Goal: Transaction & Acquisition: Download file/media

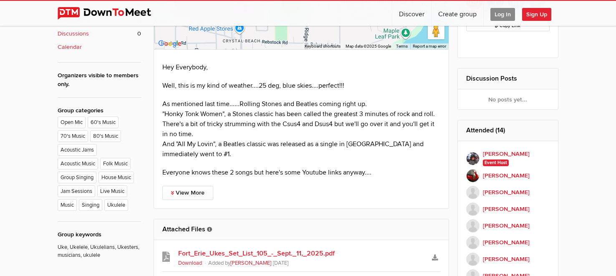
scroll to position [406, 0]
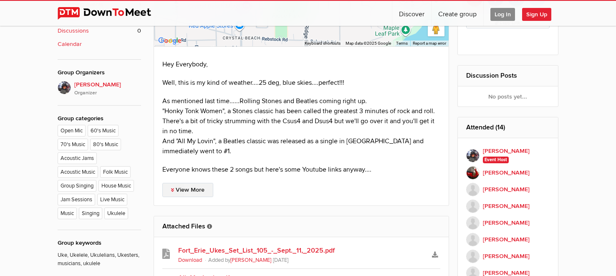
click at [186, 183] on link "View More" at bounding box center [187, 190] width 51 height 14
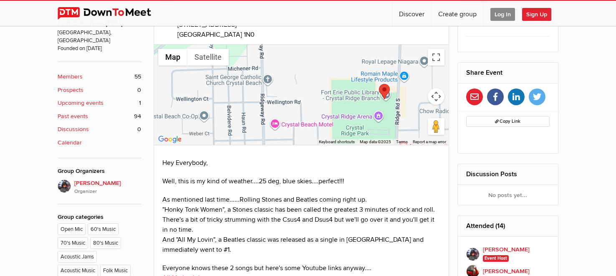
scroll to position [241, 0]
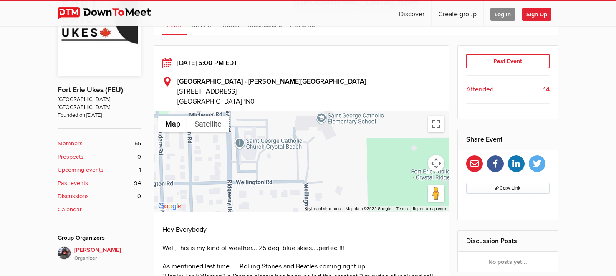
click at [91, 165] on b "Upcoming events" at bounding box center [81, 169] width 46 height 9
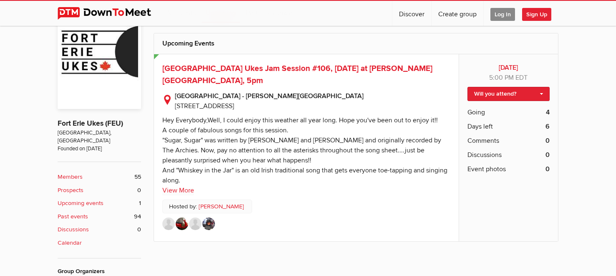
scroll to position [233, 0]
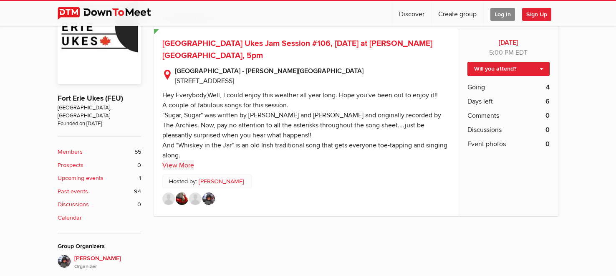
click at [181, 160] on link "View More" at bounding box center [178, 165] width 32 height 10
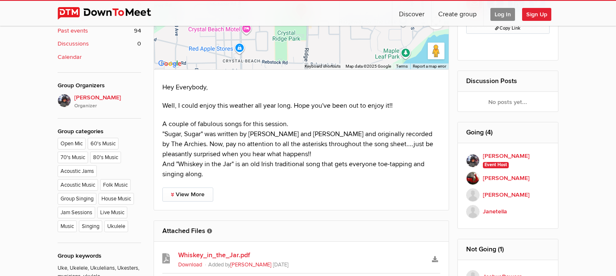
scroll to position [394, 0]
click at [188, 187] on link "View More" at bounding box center [187, 194] width 51 height 14
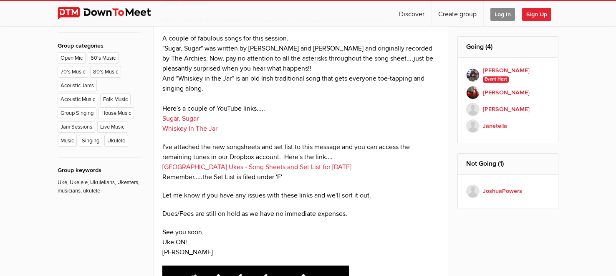
scroll to position [512, 0]
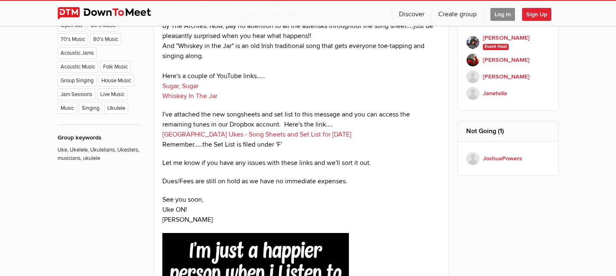
click at [259, 130] on link "[GEOGRAPHIC_DATA] Ukes - Song Sheets and Set List for [DATE]" at bounding box center [256, 134] width 189 height 8
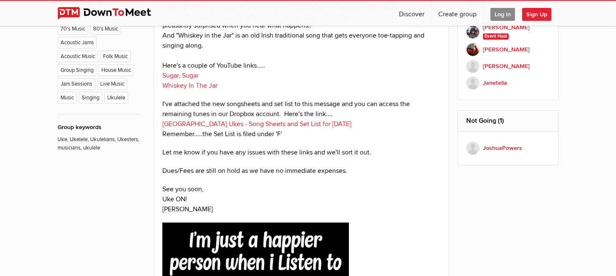
scroll to position [522, 0]
click at [283, 120] on link "[GEOGRAPHIC_DATA] Ukes - Song Sheets and Set List for [DATE]" at bounding box center [256, 124] width 189 height 8
click at [297, 120] on link "[GEOGRAPHIC_DATA] Ukes - Song Sheets and Set List for [DATE]" at bounding box center [256, 124] width 189 height 8
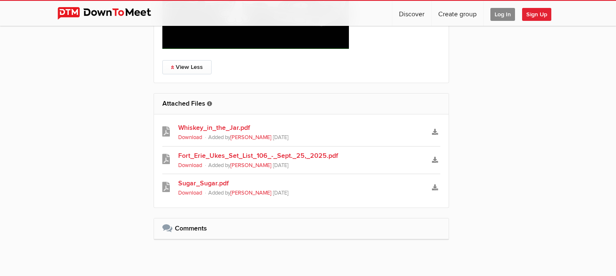
scroll to position [932, 0]
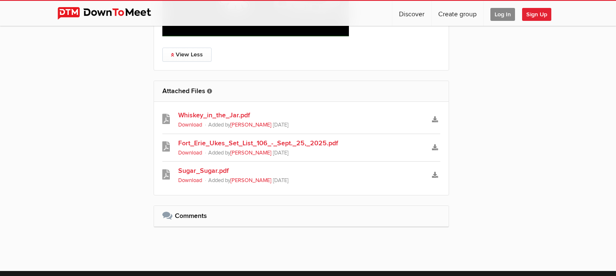
click at [253, 138] on link "Fort_Erie_Ukes_Set_List_106_-_Sept._25,_2025.pdf" at bounding box center [301, 143] width 246 height 10
click at [257, 138] on link "Fort_Erie_Ukes_Set_List_106_-_Sept._25,_2025.pdf" at bounding box center [301, 143] width 246 height 10
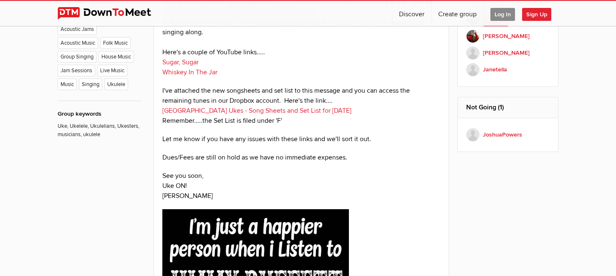
scroll to position [532, 0]
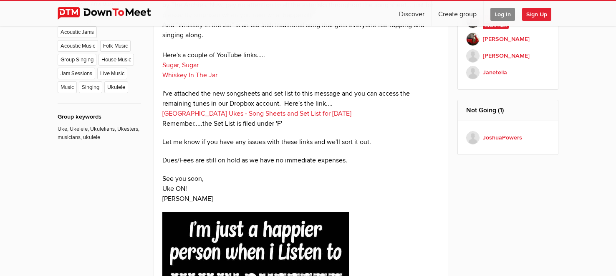
click at [292, 109] on link "[GEOGRAPHIC_DATA] Ukes - Song Sheets and Set List for [DATE]" at bounding box center [256, 113] width 189 height 8
